Goal: Information Seeking & Learning: Check status

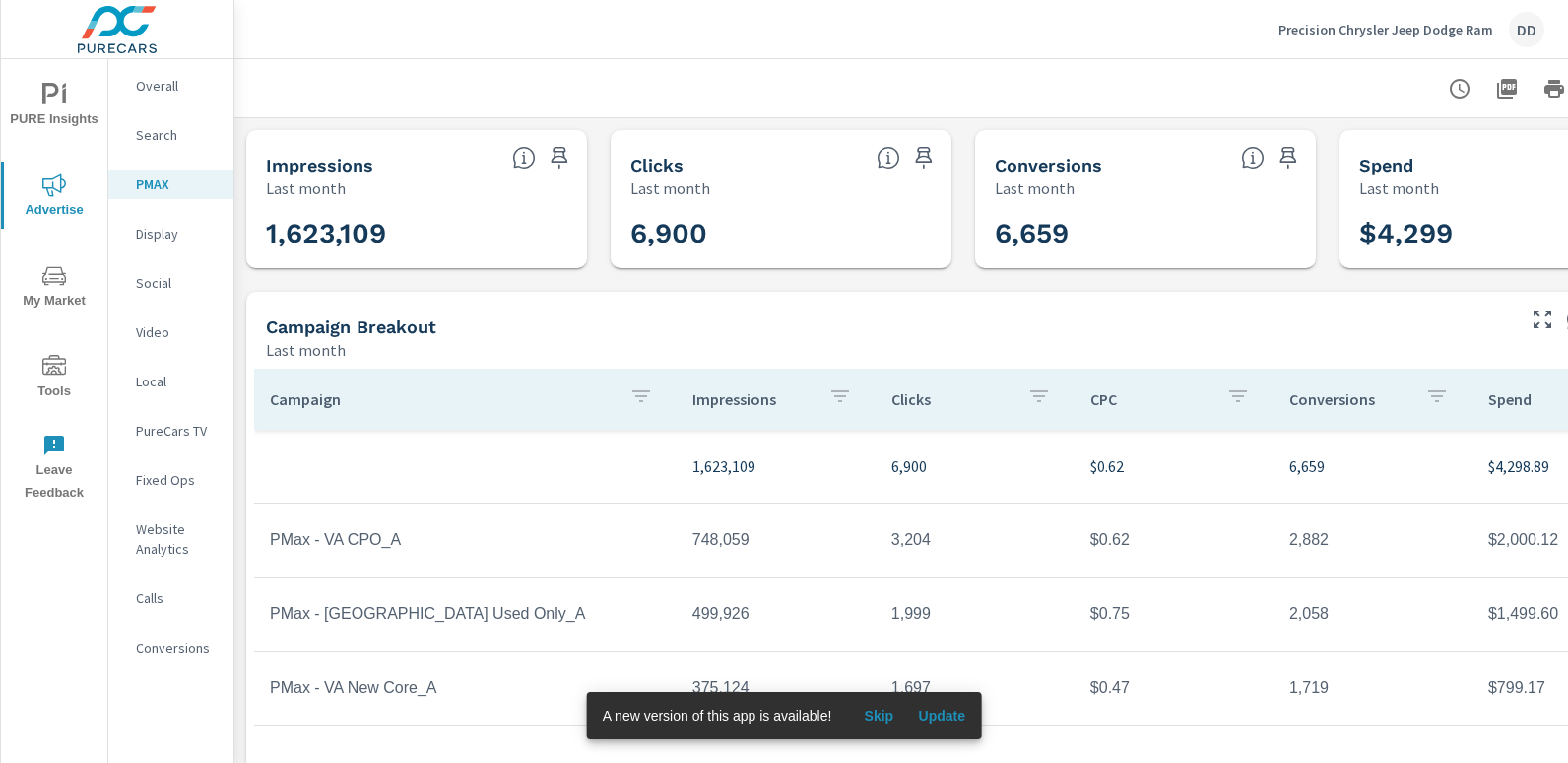
scroll to position [0, 139]
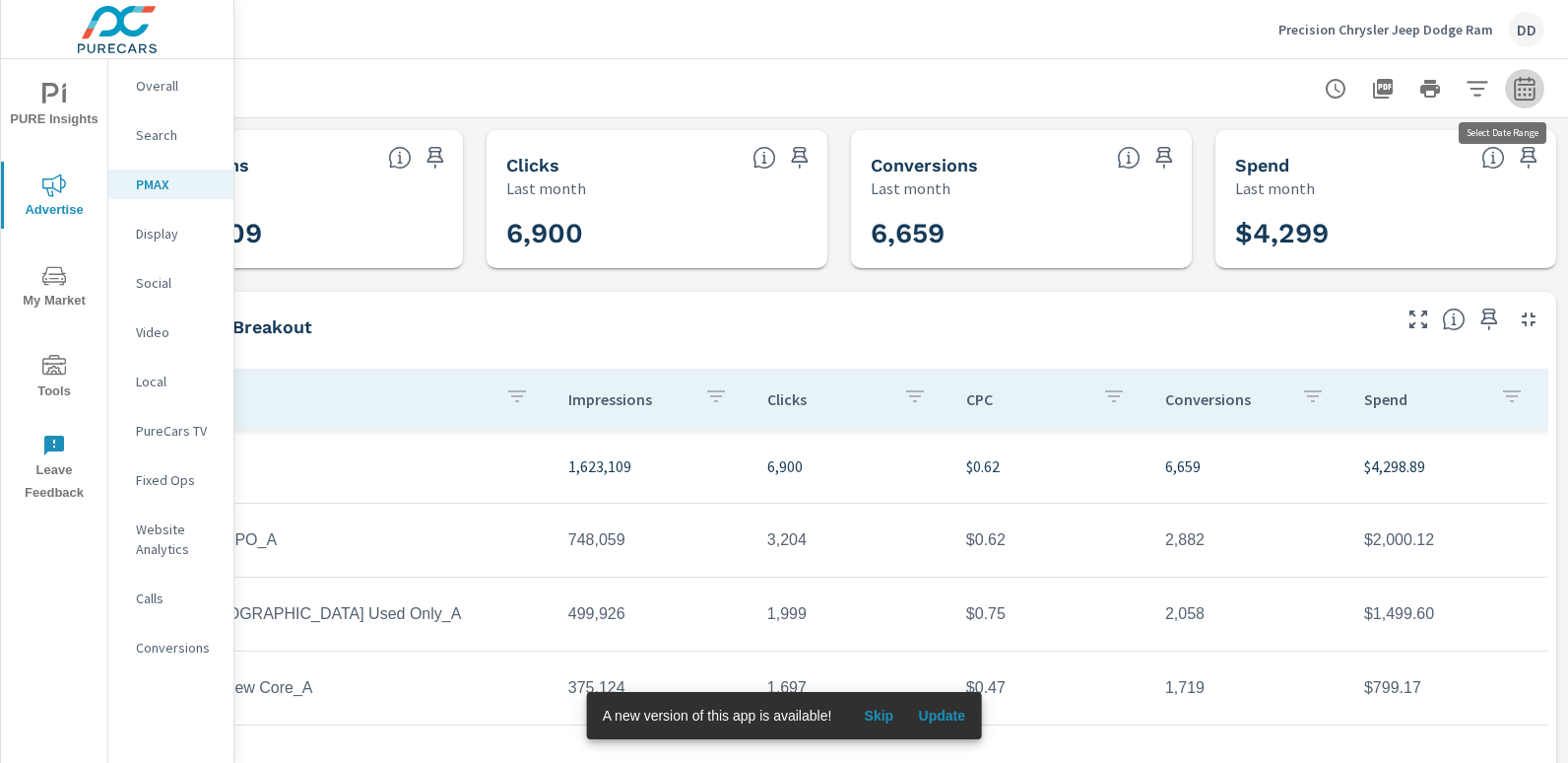
click at [1513, 92] on icon "button" at bounding box center [1525, 89] width 24 height 24
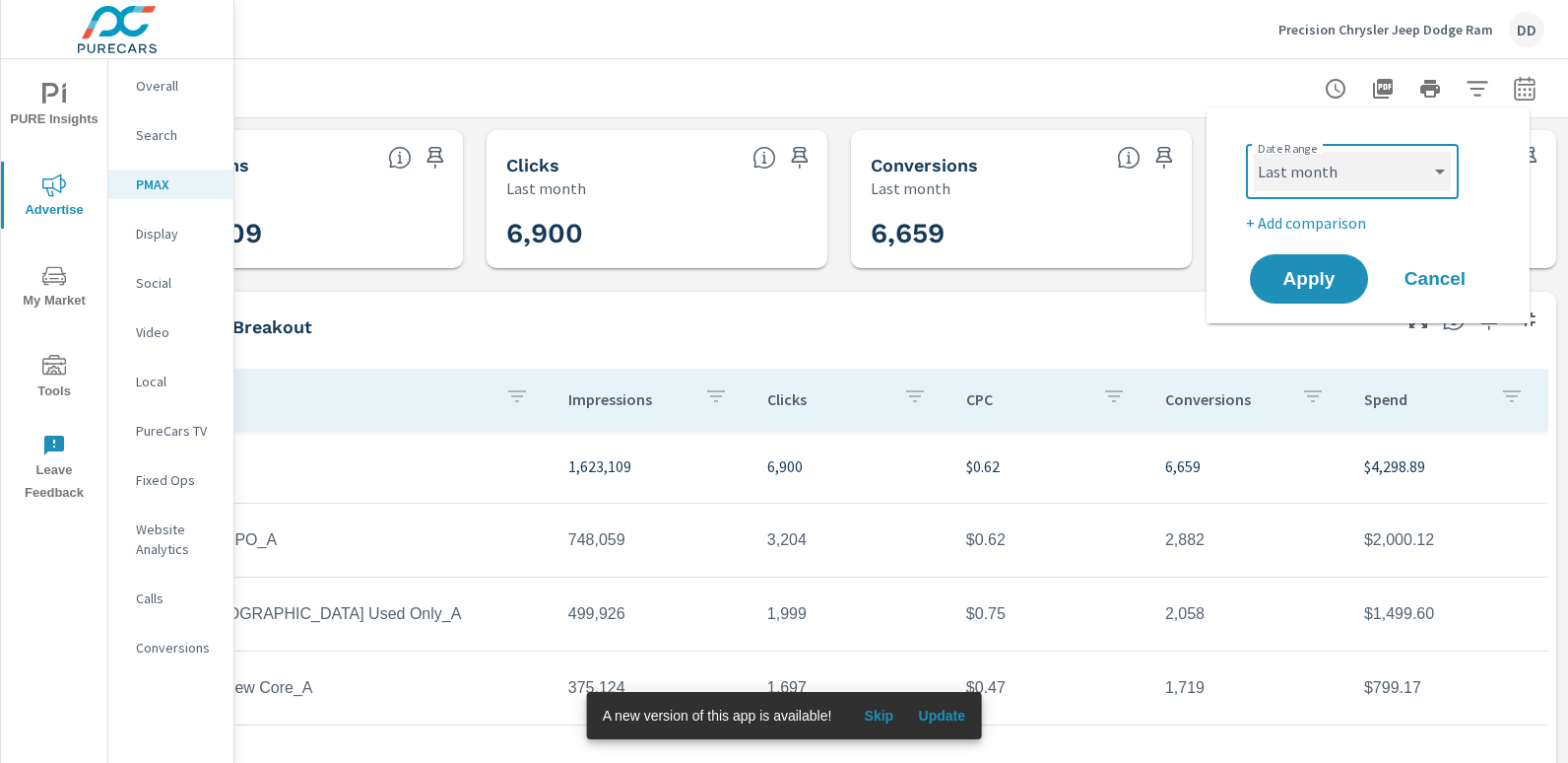
click at [1391, 166] on select "Custom [DATE] Last week Last 7 days Last 14 days Last 30 days Last 45 days Last…" at bounding box center [1352, 171] width 197 height 39
select select "Month to date"
click at [1254, 152] on select "Custom [DATE] Last week Last 7 days Last 14 days Last 30 days Last 45 days Last…" at bounding box center [1352, 171] width 197 height 39
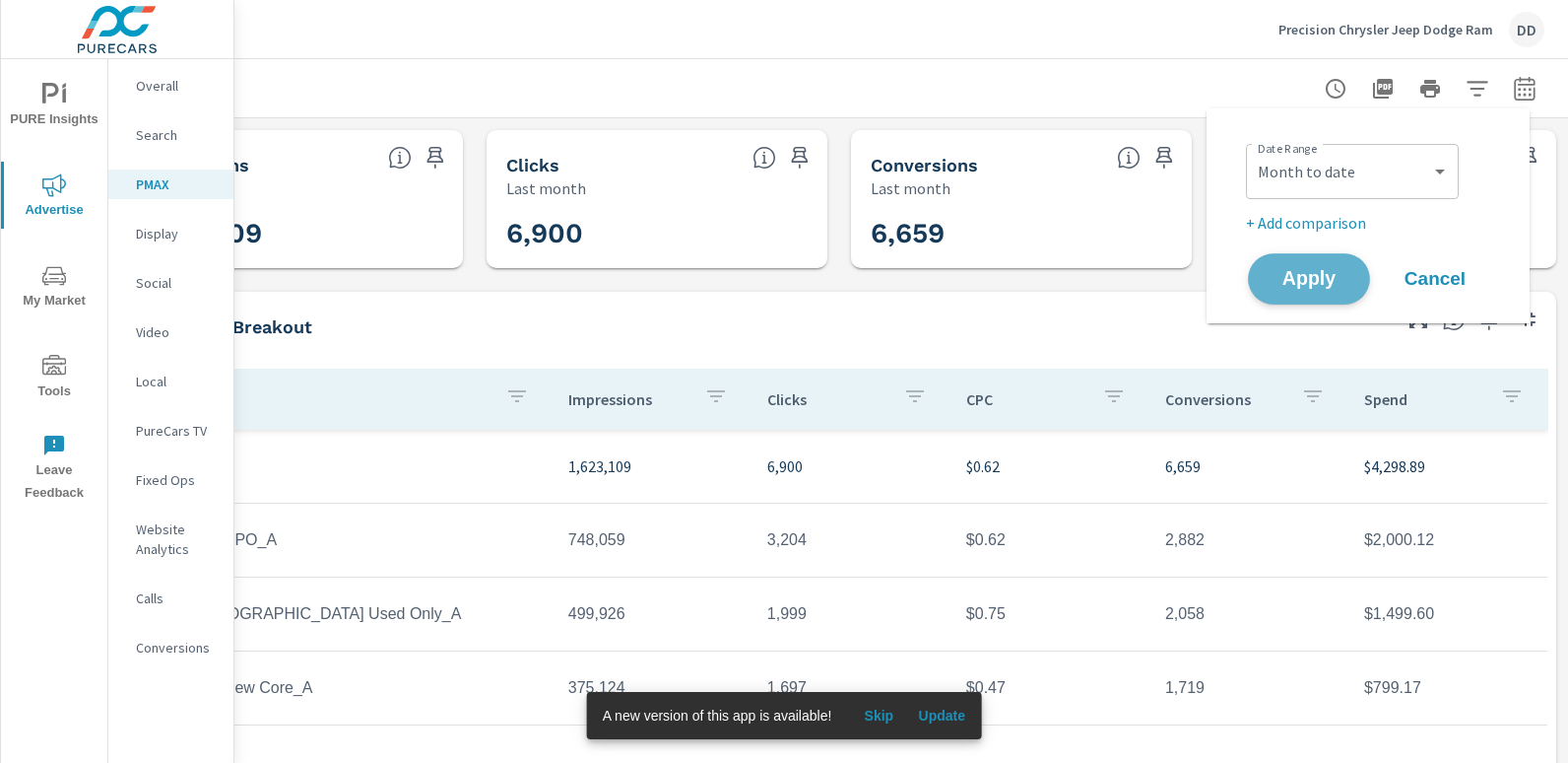
click at [1284, 289] on span "Apply" at bounding box center [1309, 279] width 81 height 19
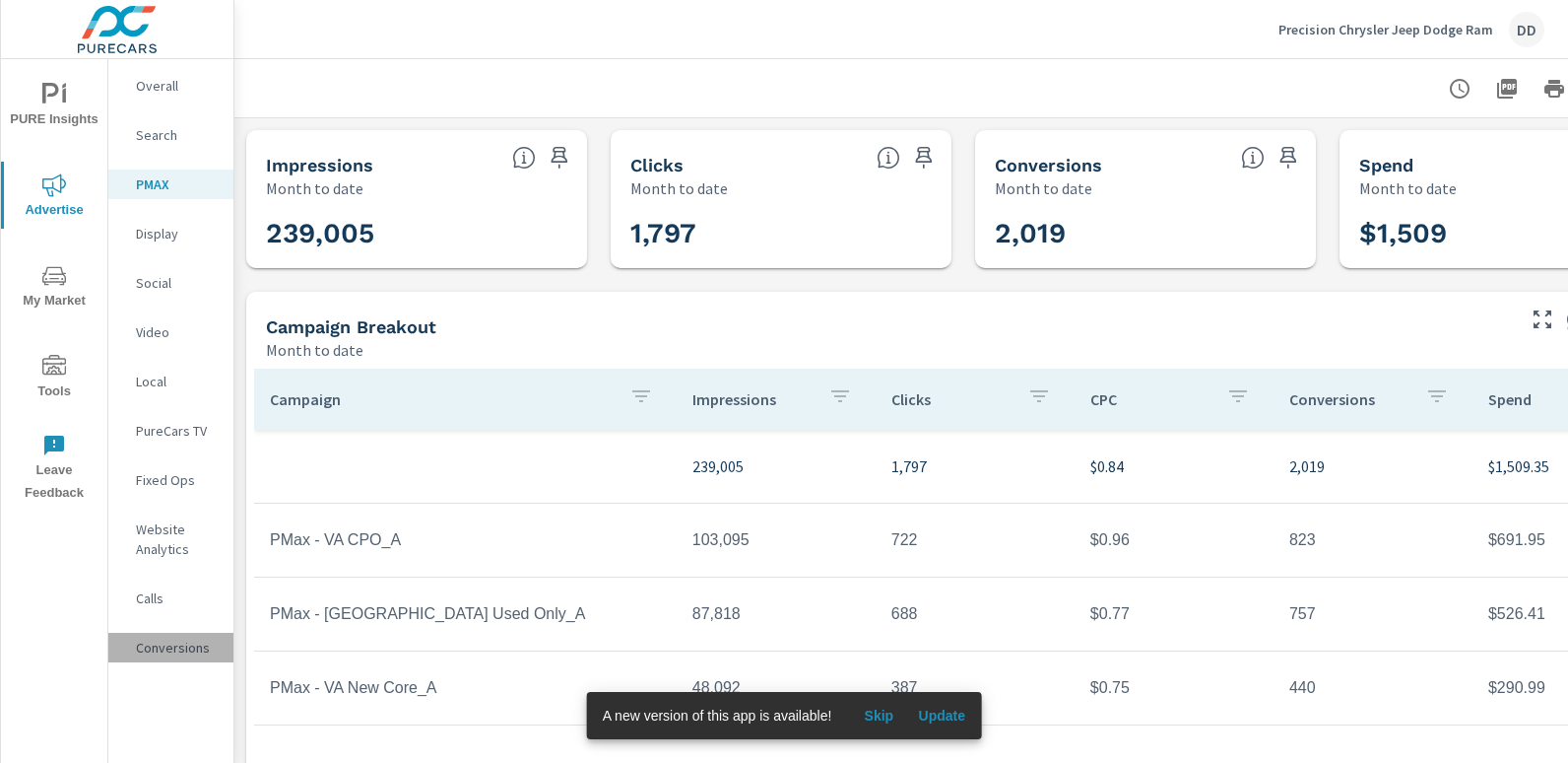
click at [165, 647] on p "Conversions" at bounding box center [177, 648] width 82 height 20
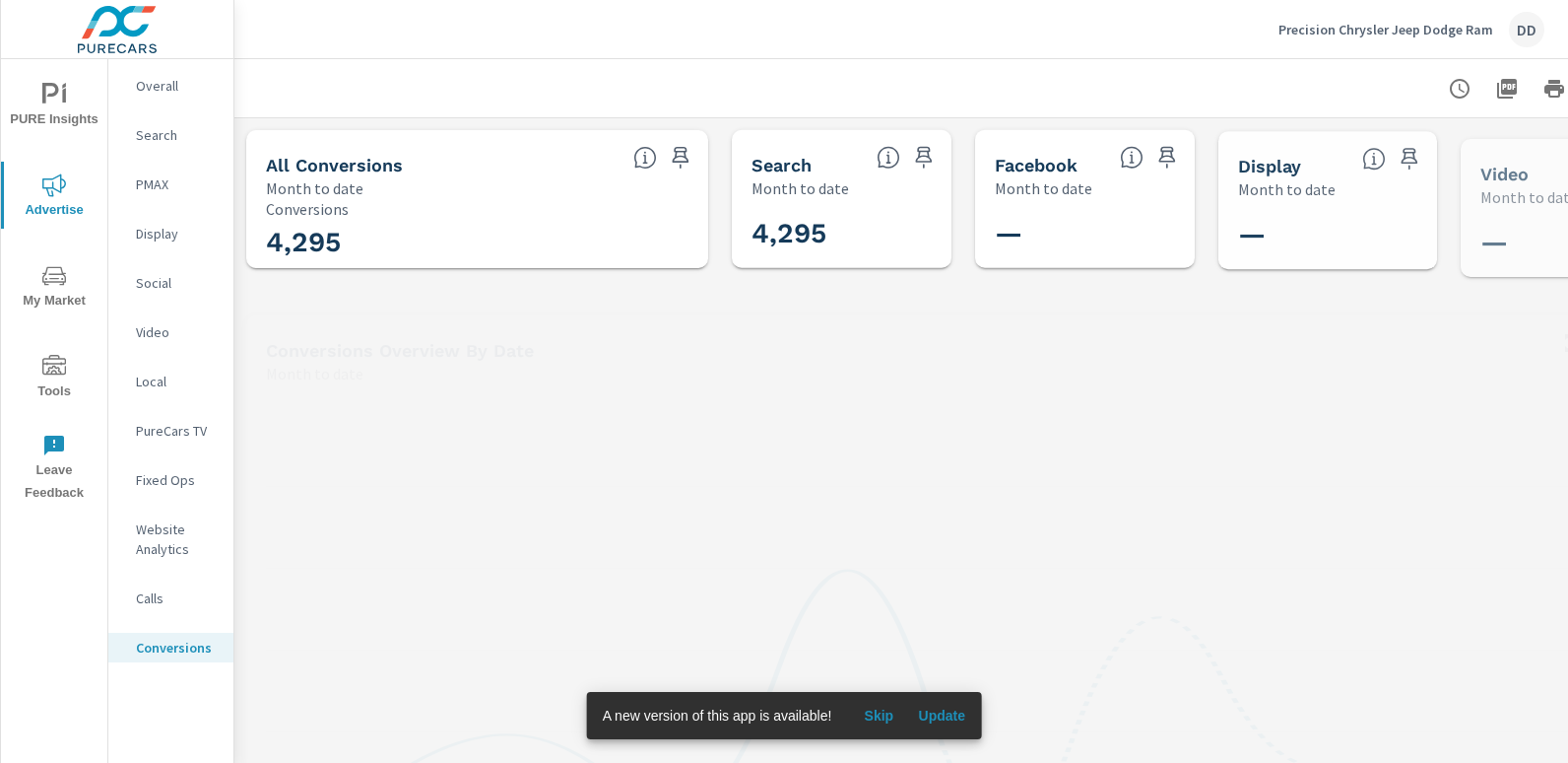
scroll to position [887, 0]
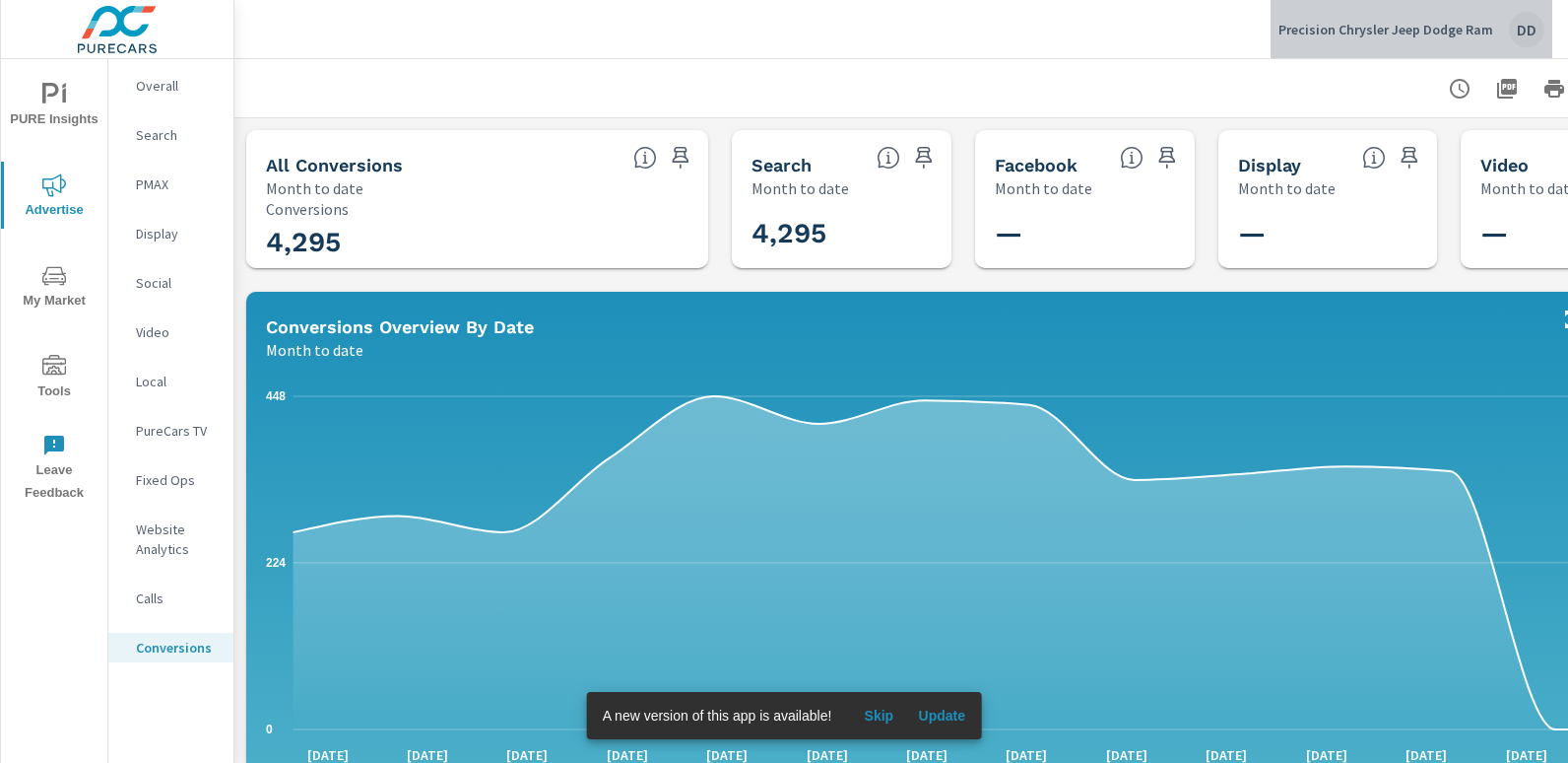
click at [1525, 34] on div "DD" at bounding box center [1526, 29] width 35 height 35
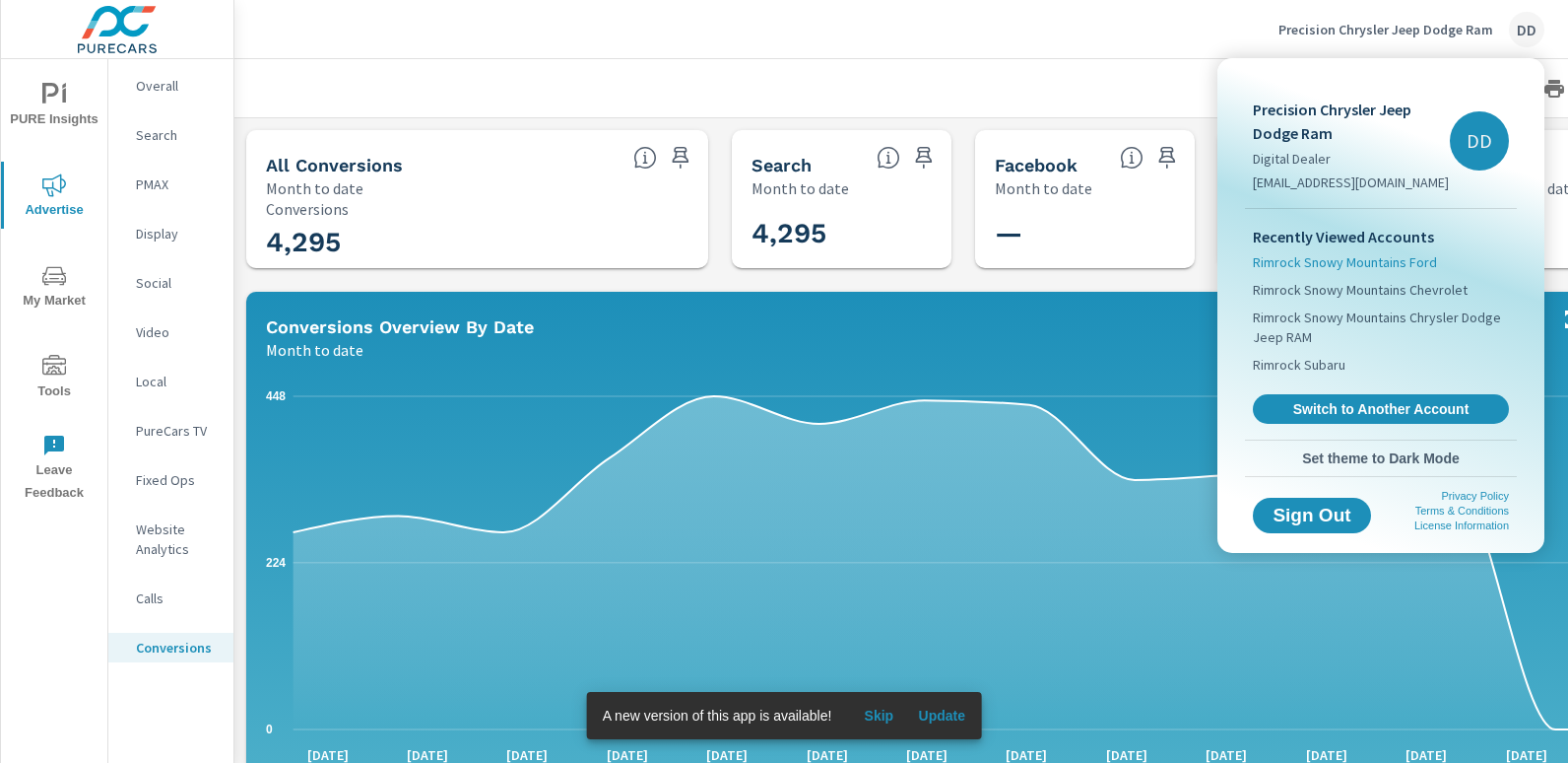
click at [1370, 262] on span "Rimrock Snowy Mountains Ford" at bounding box center [1345, 262] width 184 height 20
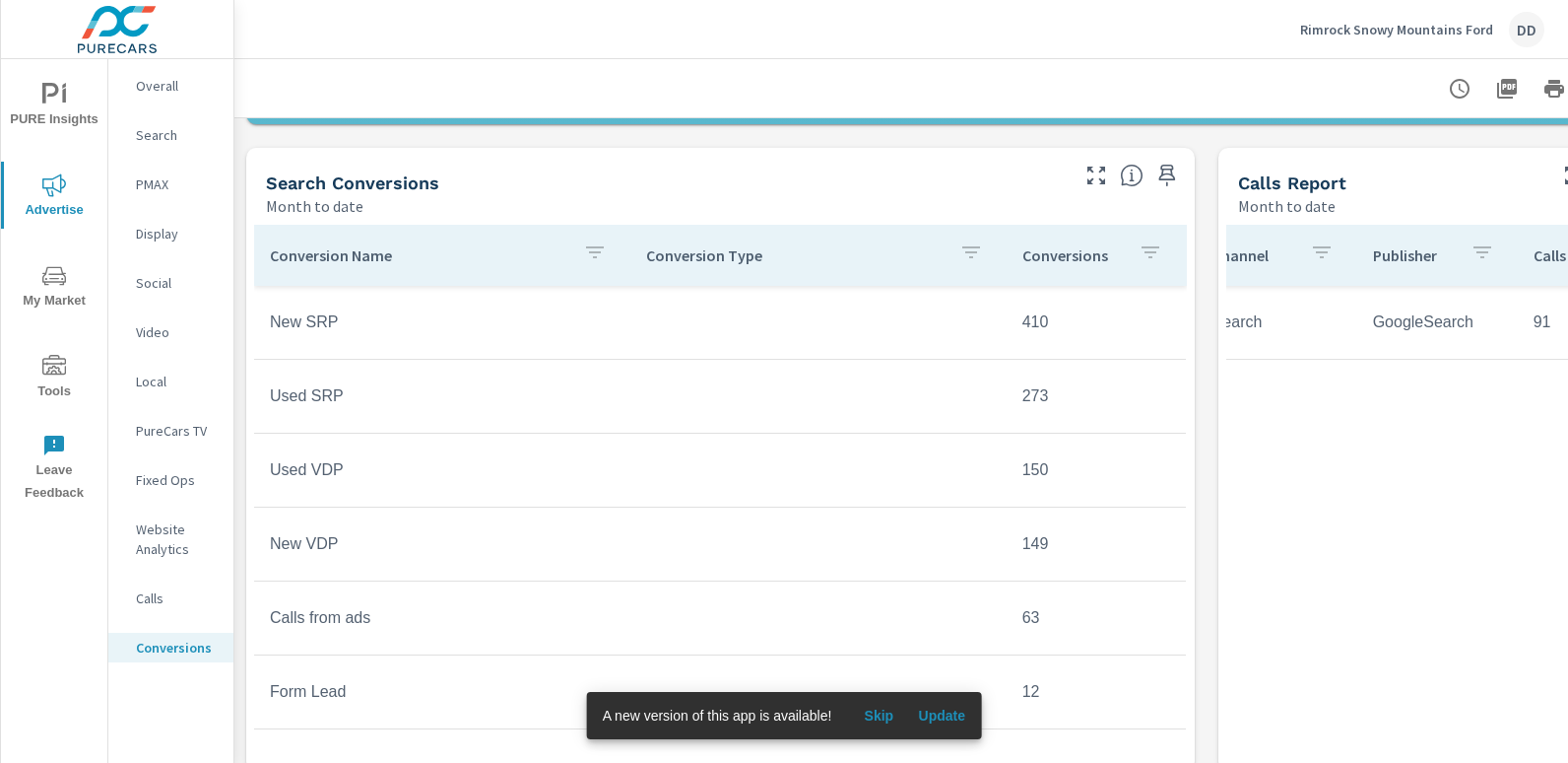
scroll to position [0, 29]
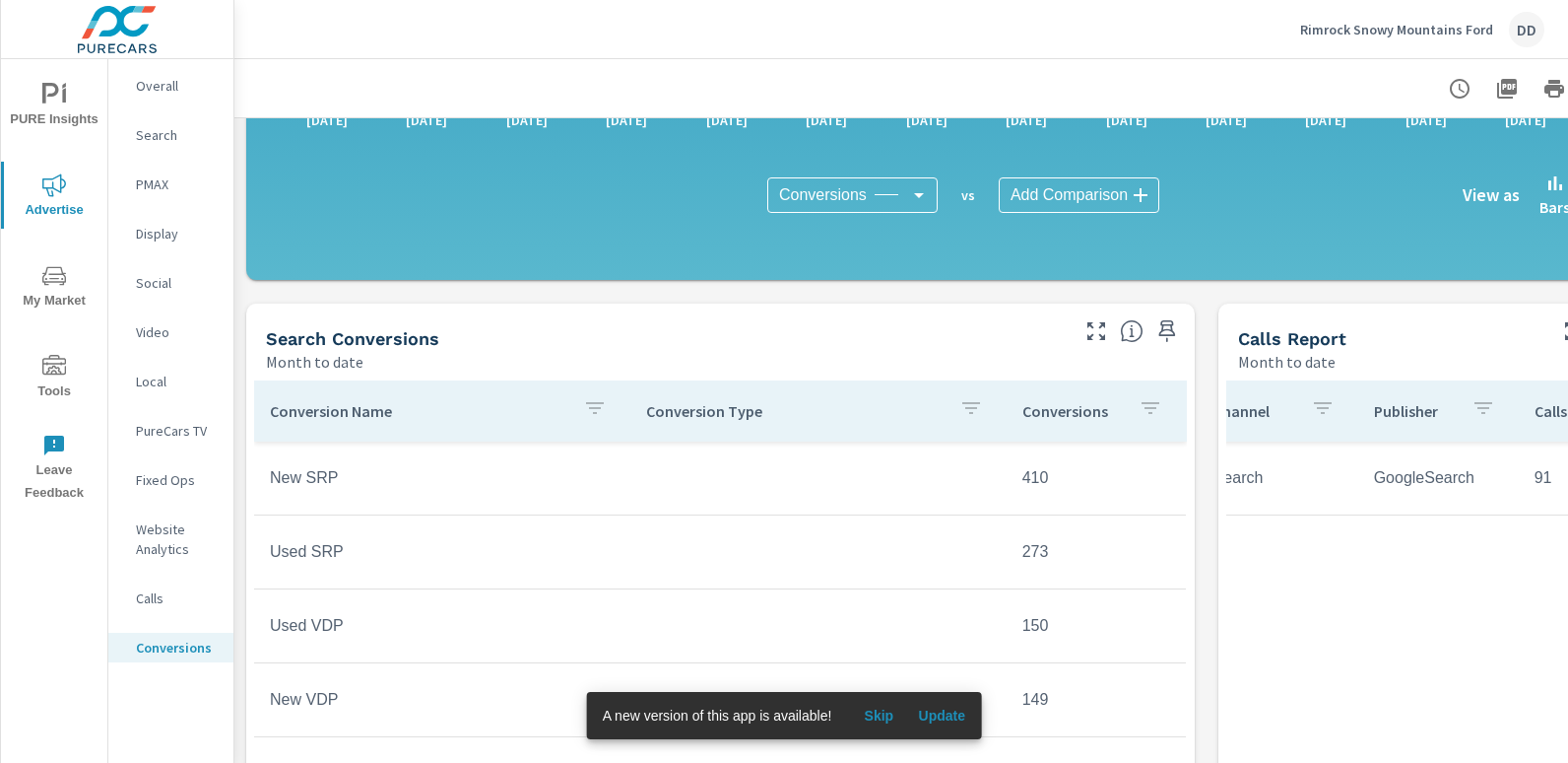
scroll to position [645, 0]
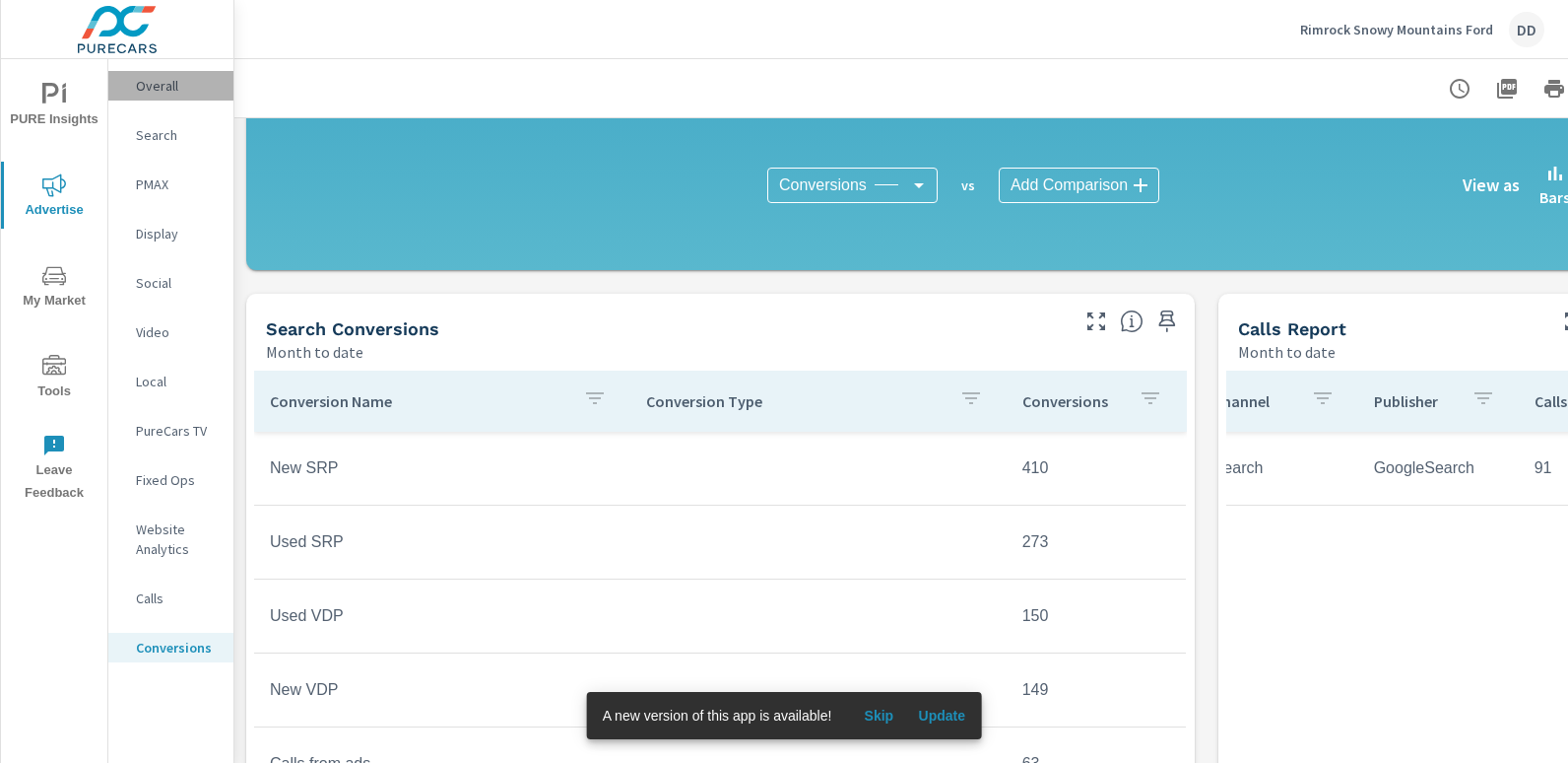
click at [147, 83] on p "Overall" at bounding box center [177, 86] width 82 height 20
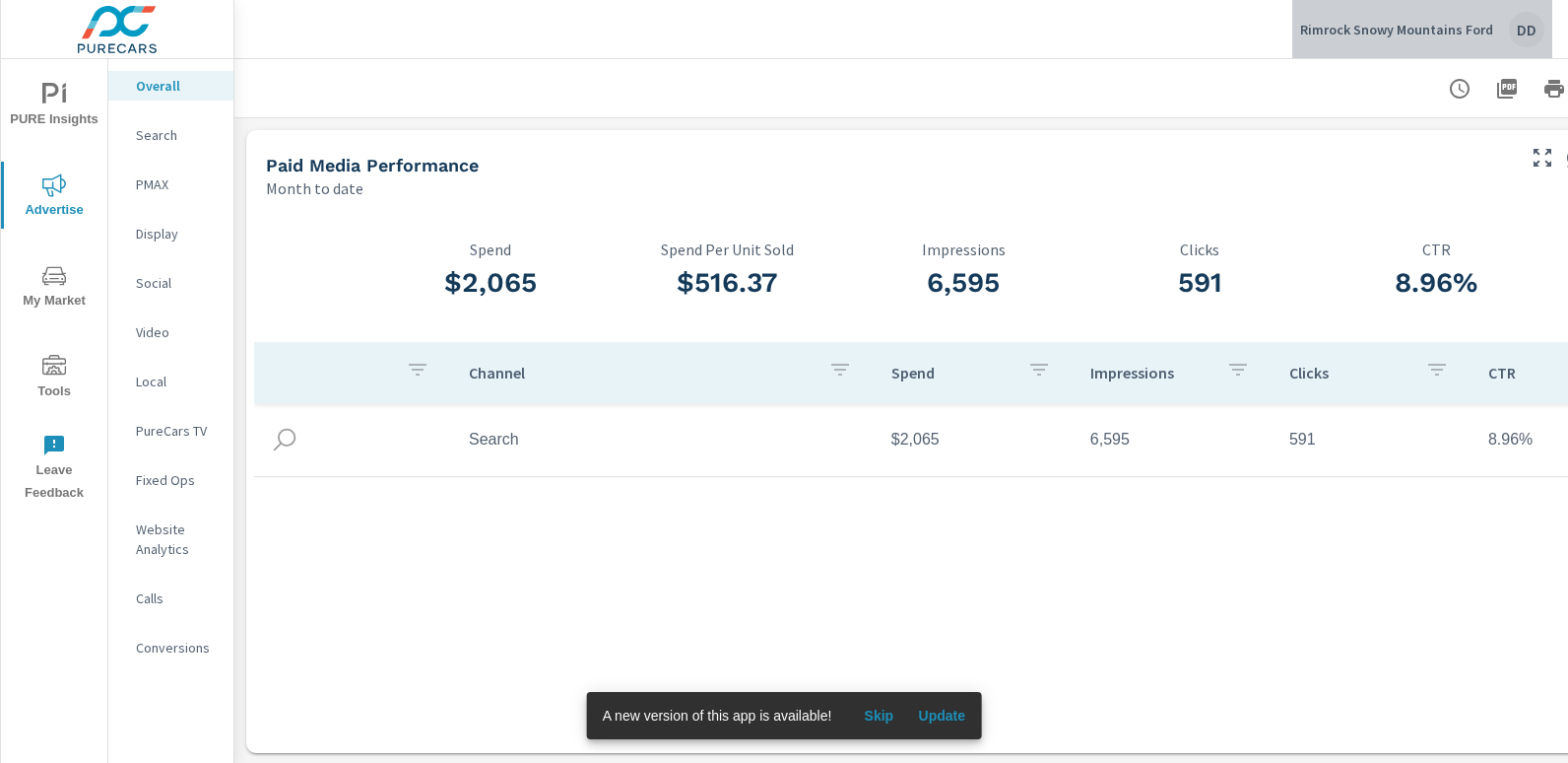
click at [1528, 26] on div "DD" at bounding box center [1526, 29] width 35 height 35
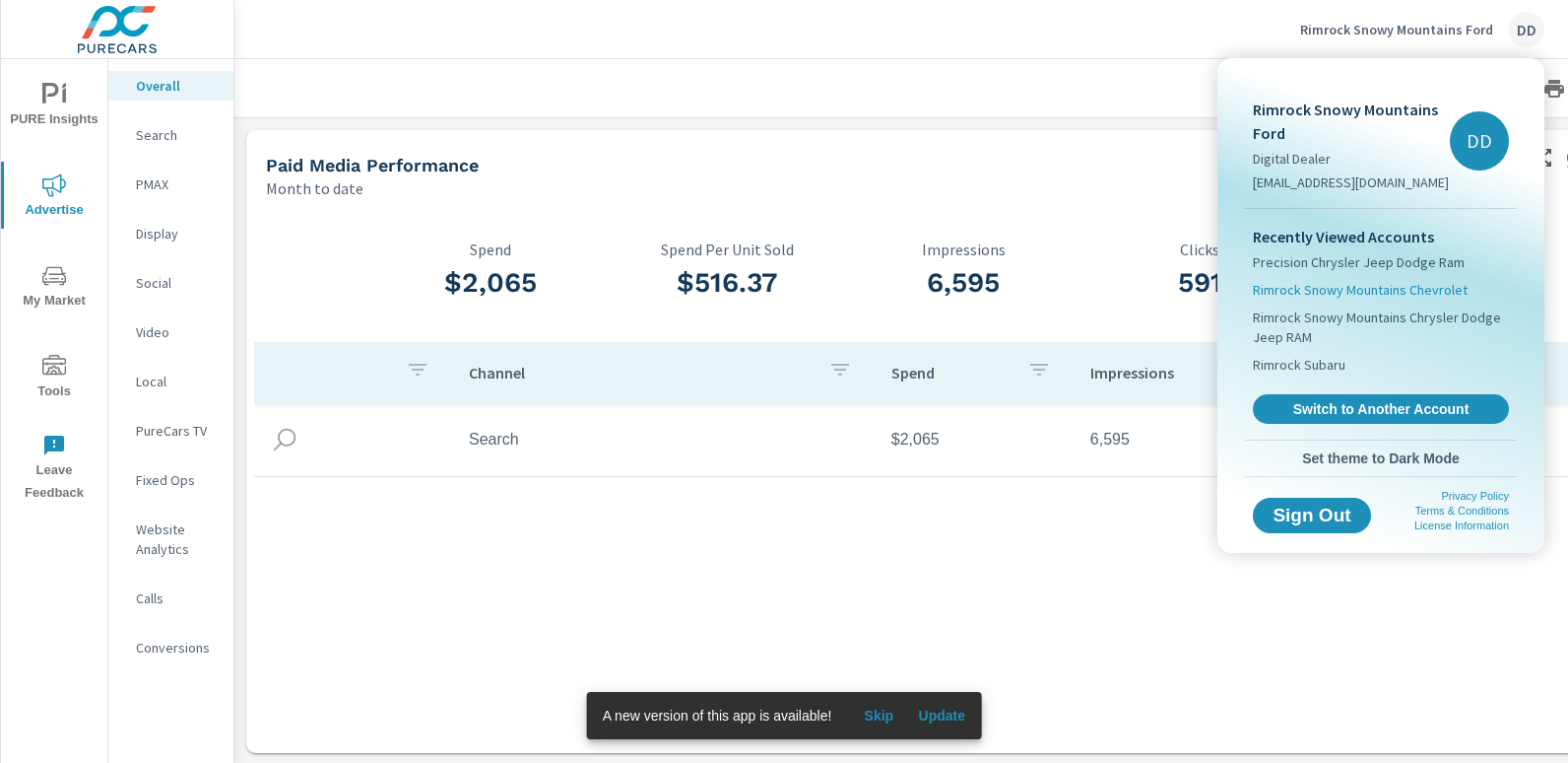
click at [1360, 292] on span "Rimrock Snowy Mountains Chevrolet" at bounding box center [1360, 290] width 215 height 20
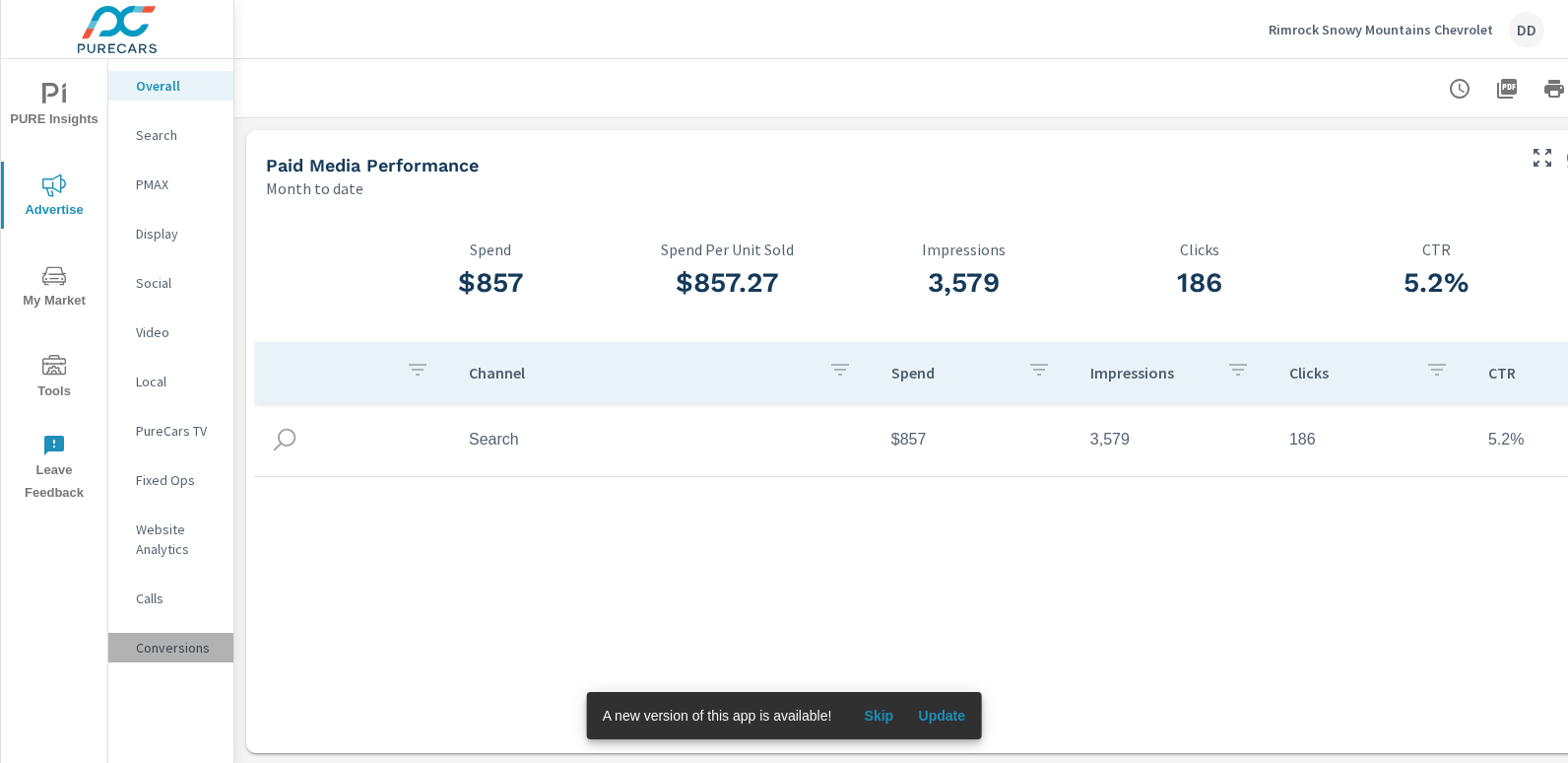
click at [180, 638] on p "Conversions" at bounding box center [177, 648] width 82 height 20
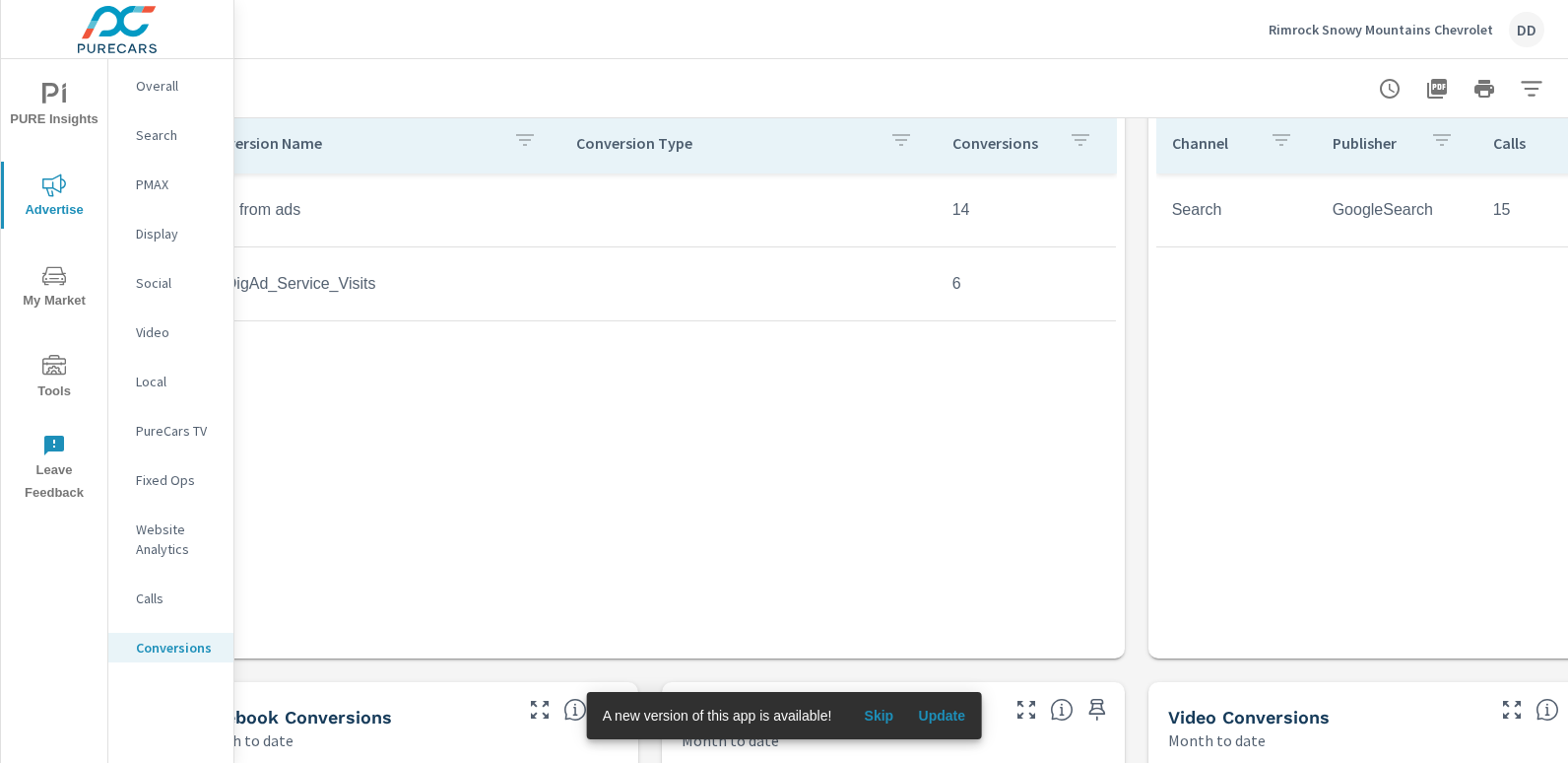
scroll to position [903, 0]
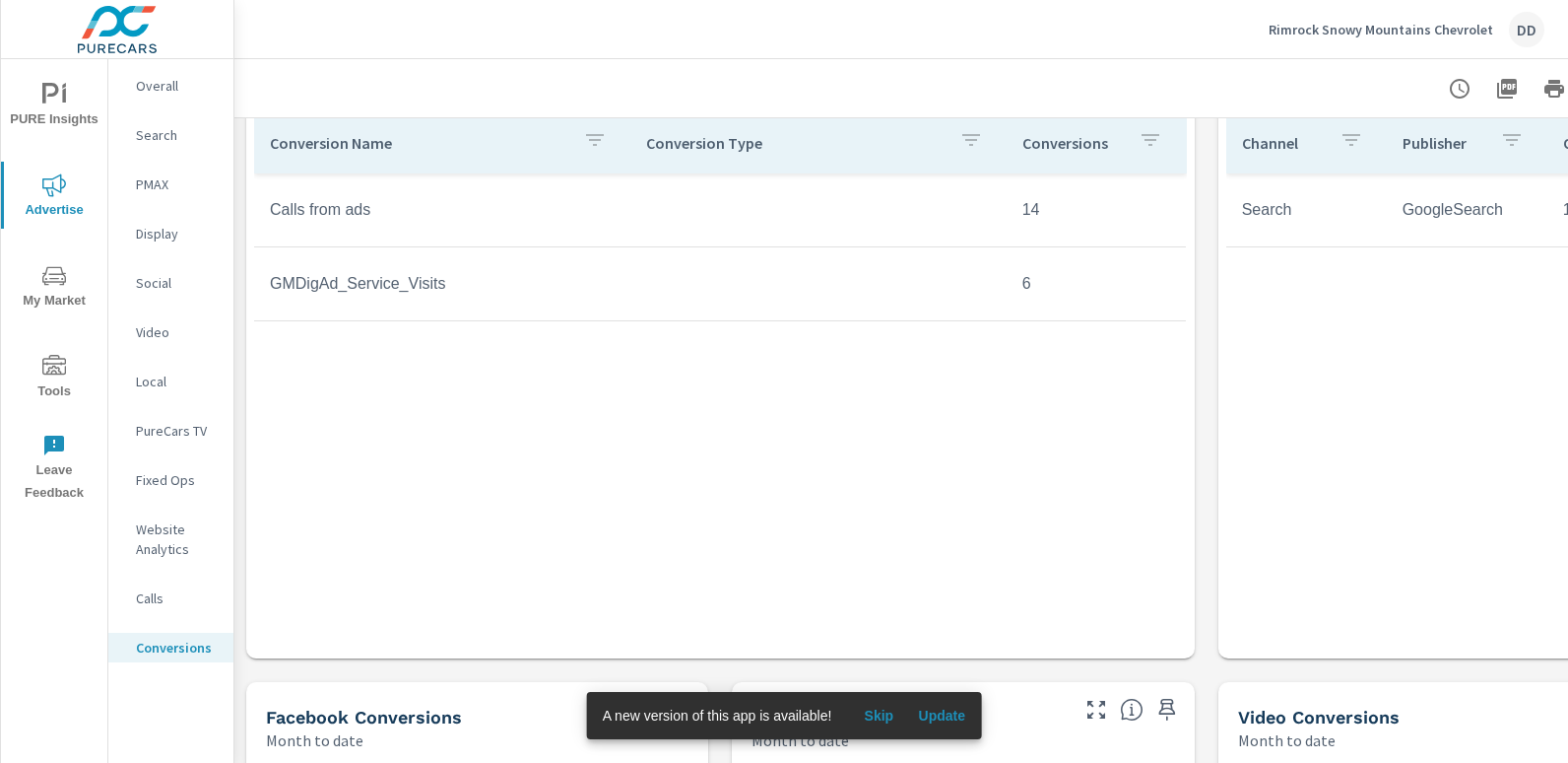
click at [1541, 14] on div "Rimrock Snowy Mountains Chevrolet DD" at bounding box center [1407, 29] width 276 height 35
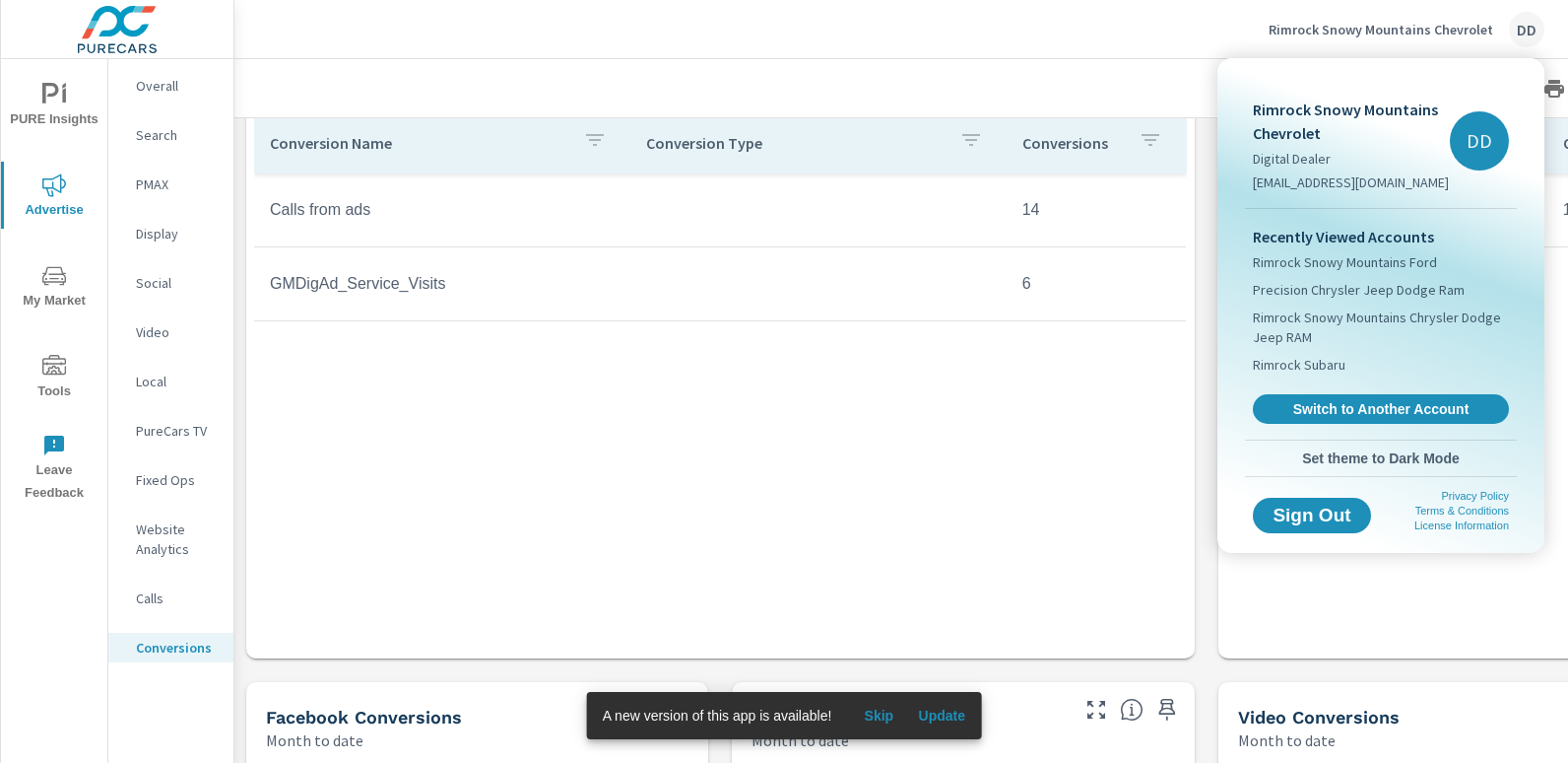
click at [174, 86] on div at bounding box center [784, 381] width 1568 height 763
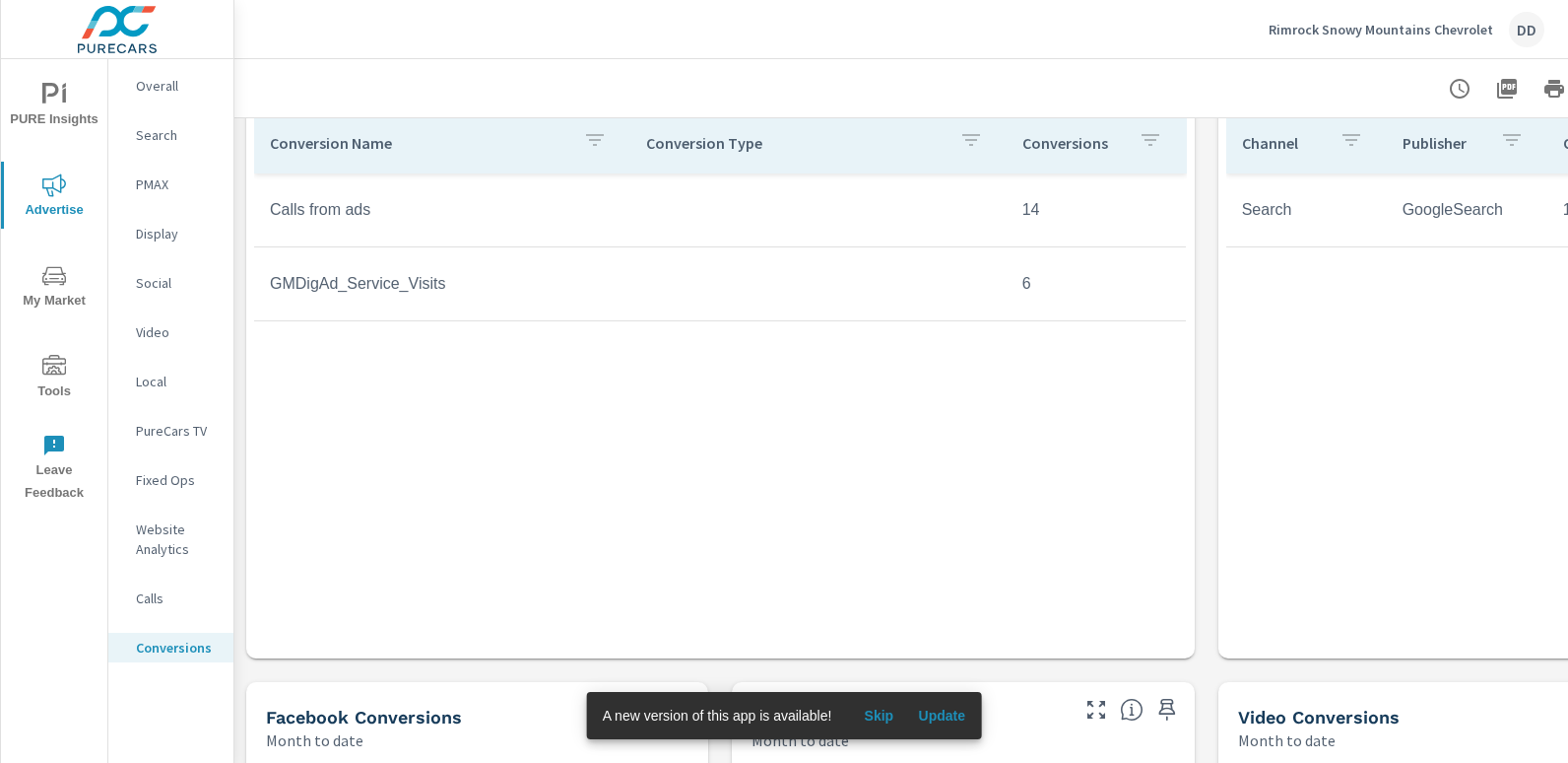
click at [174, 86] on div "Rimrock Snowy Mountains Chevrolet Digital Dealer [EMAIL_ADDRESS][DOMAIN_NAME] D…" at bounding box center [784, 381] width 1568 height 763
drag, startPoint x: 174, startPoint y: 86, endPoint x: 162, endPoint y: 86, distance: 12.0
click at [162, 86] on p "Overall" at bounding box center [177, 86] width 82 height 20
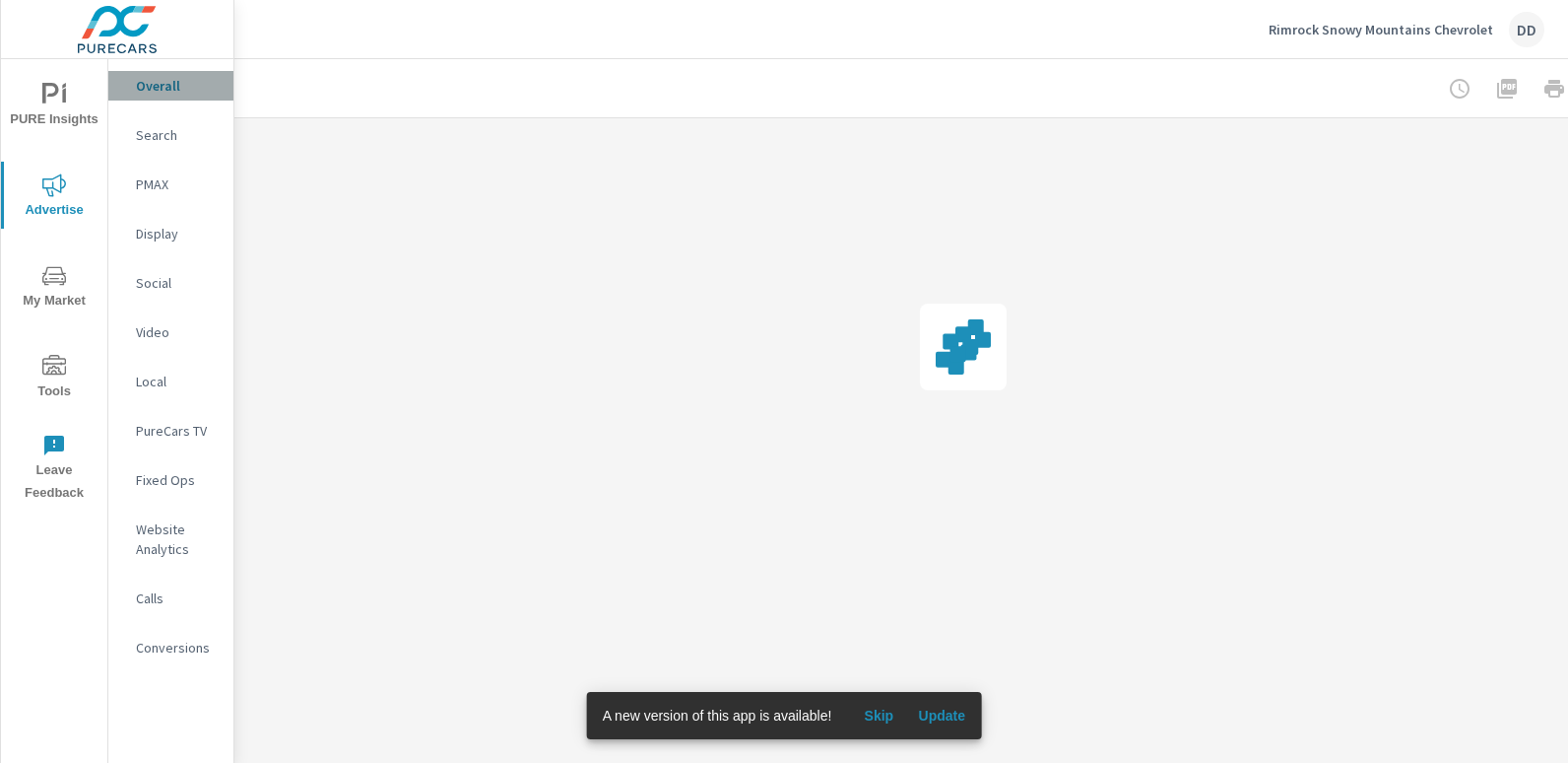
click at [162, 86] on p "Overall" at bounding box center [177, 86] width 82 height 20
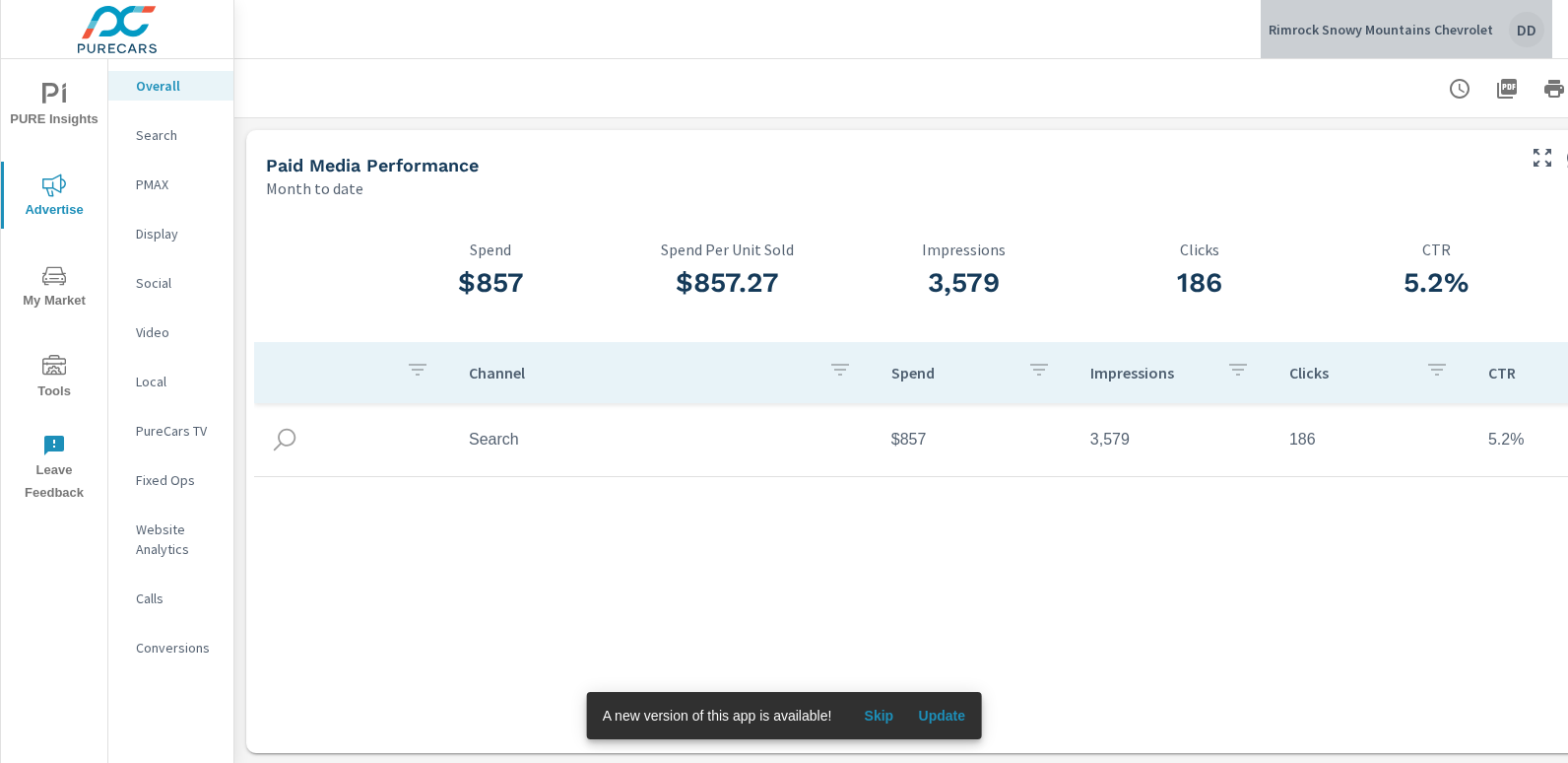
click at [1538, 22] on div "DD" at bounding box center [1526, 29] width 35 height 35
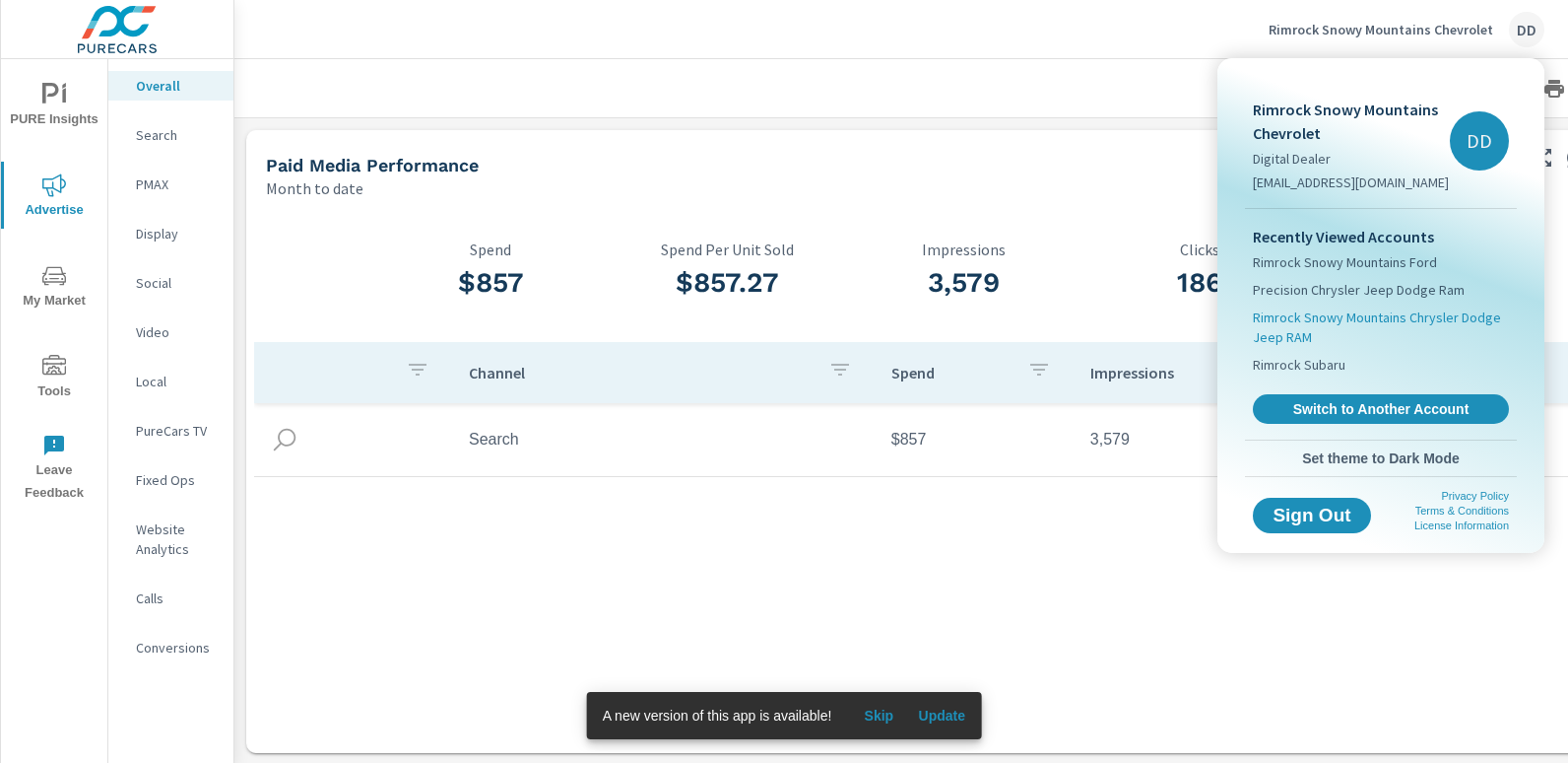
click at [1408, 321] on span "Rimrock Snowy Mountains Chrysler Dodge Jeep RAM" at bounding box center [1381, 327] width 256 height 39
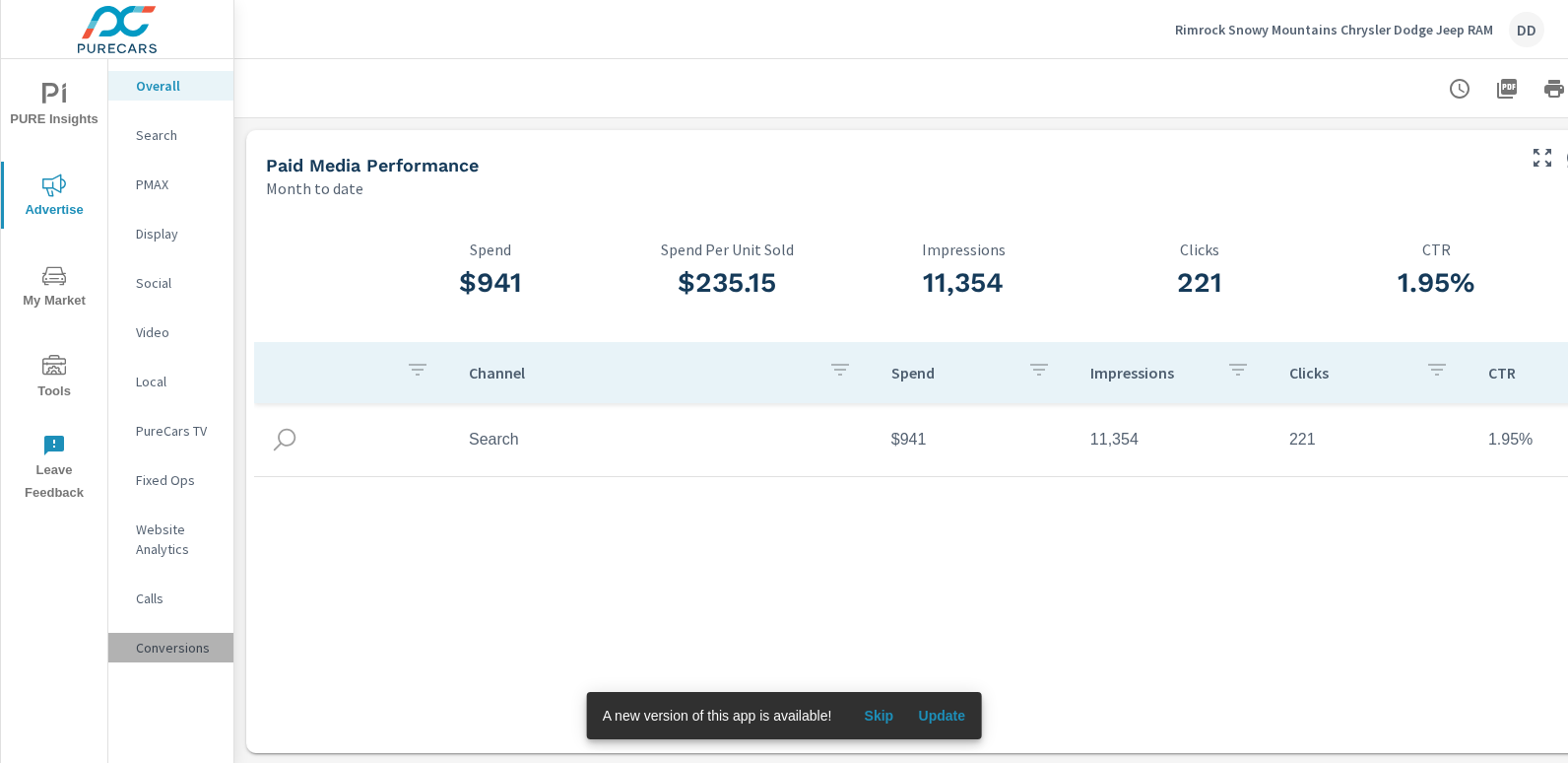
click at [185, 640] on p "Conversions" at bounding box center [177, 648] width 82 height 20
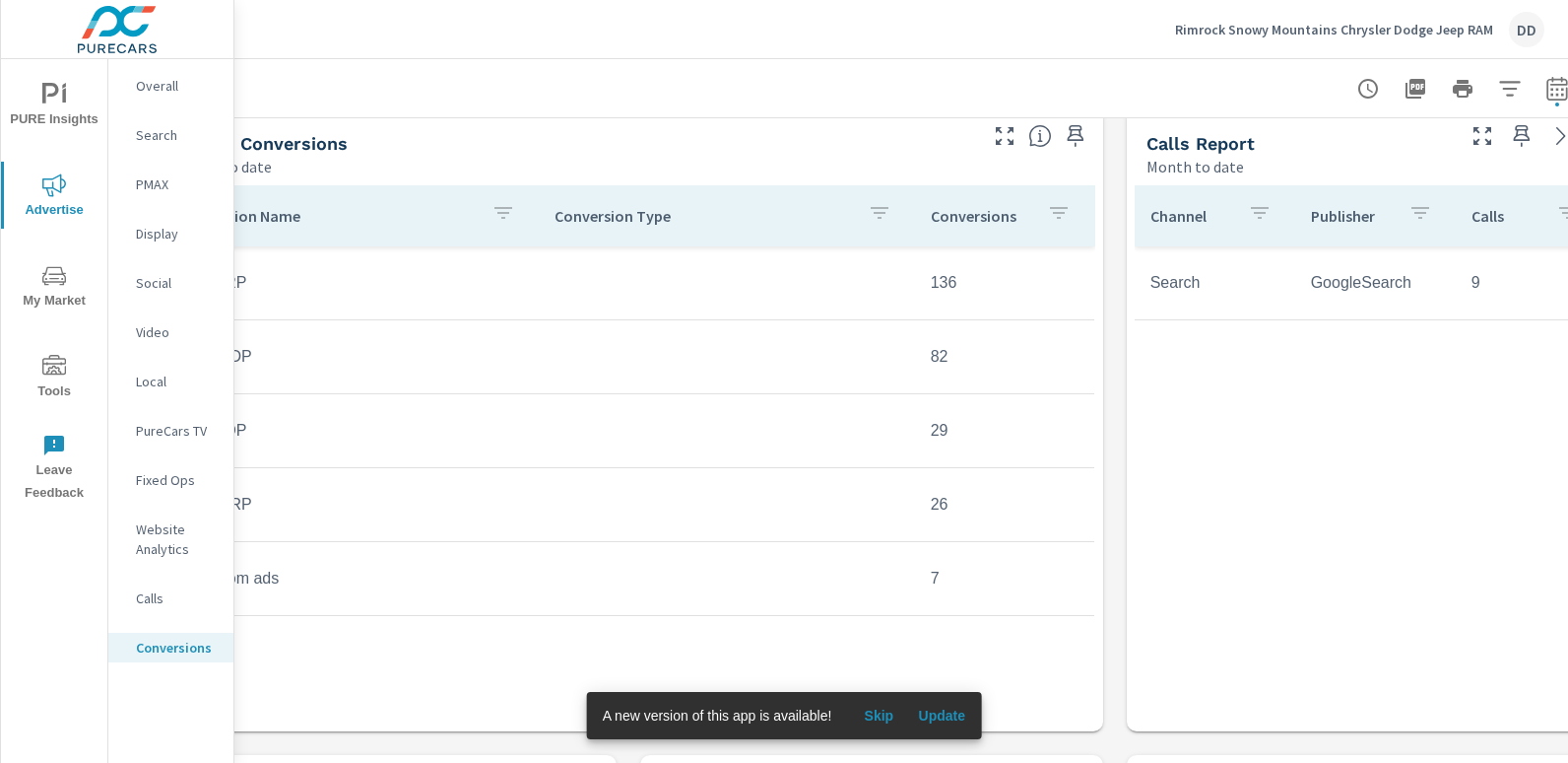
scroll to position [830, 0]
